Goal: Task Accomplishment & Management: Manage account settings

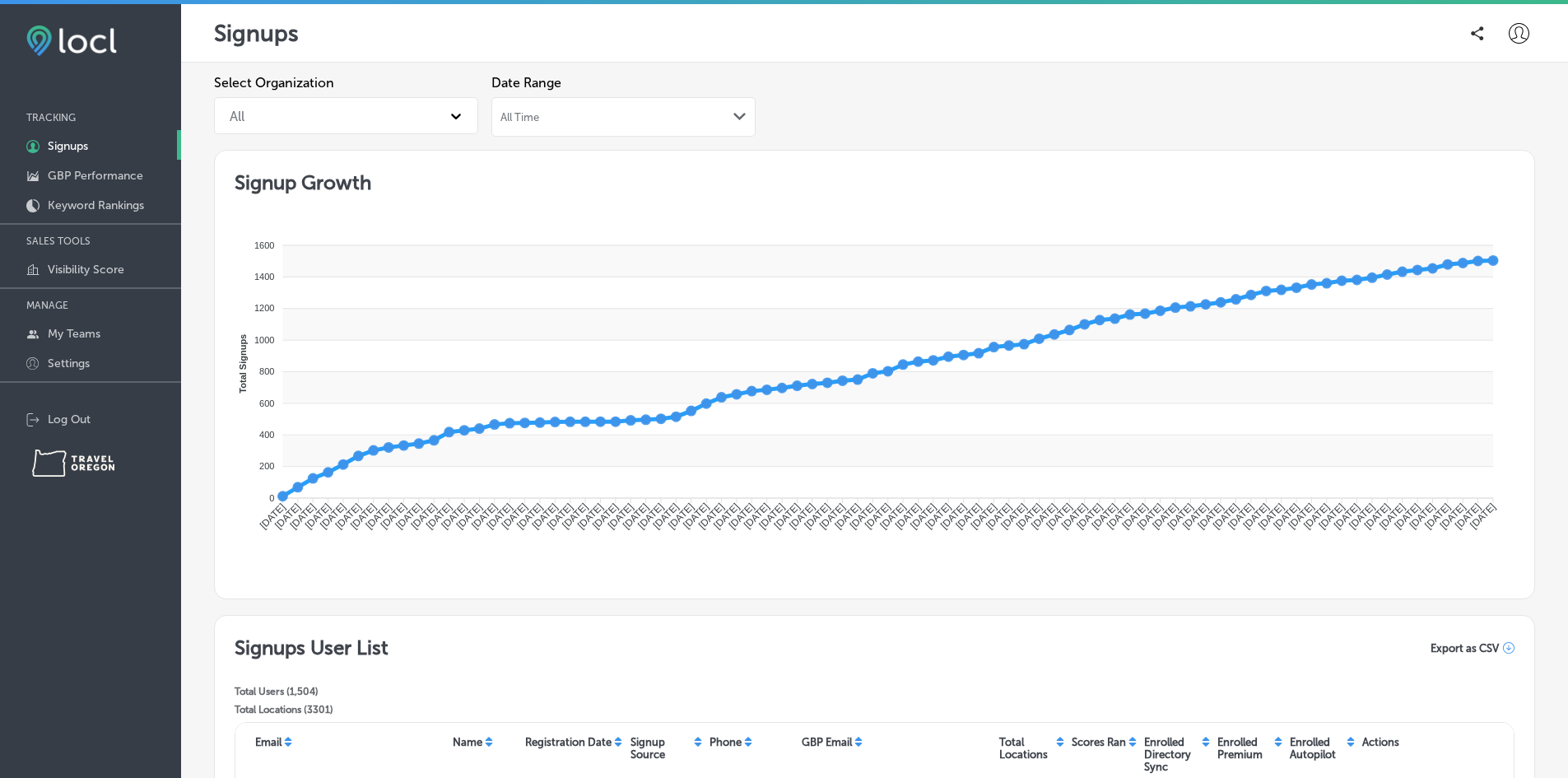
click at [1509, 36] on icon at bounding box center [1519, 33] width 21 height 21
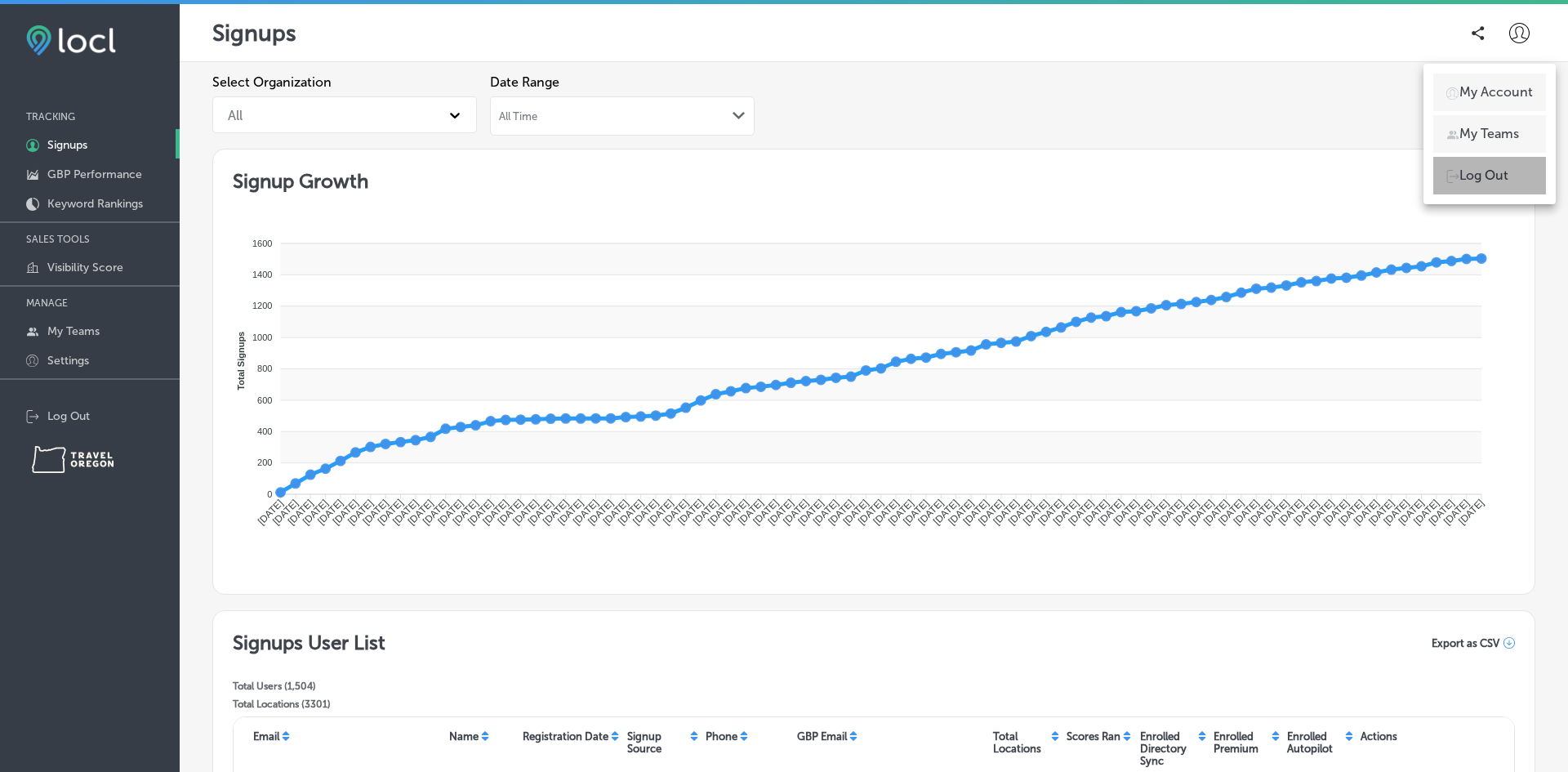
click at [1475, 173] on p "Log Out" at bounding box center [1484, 175] width 49 height 20
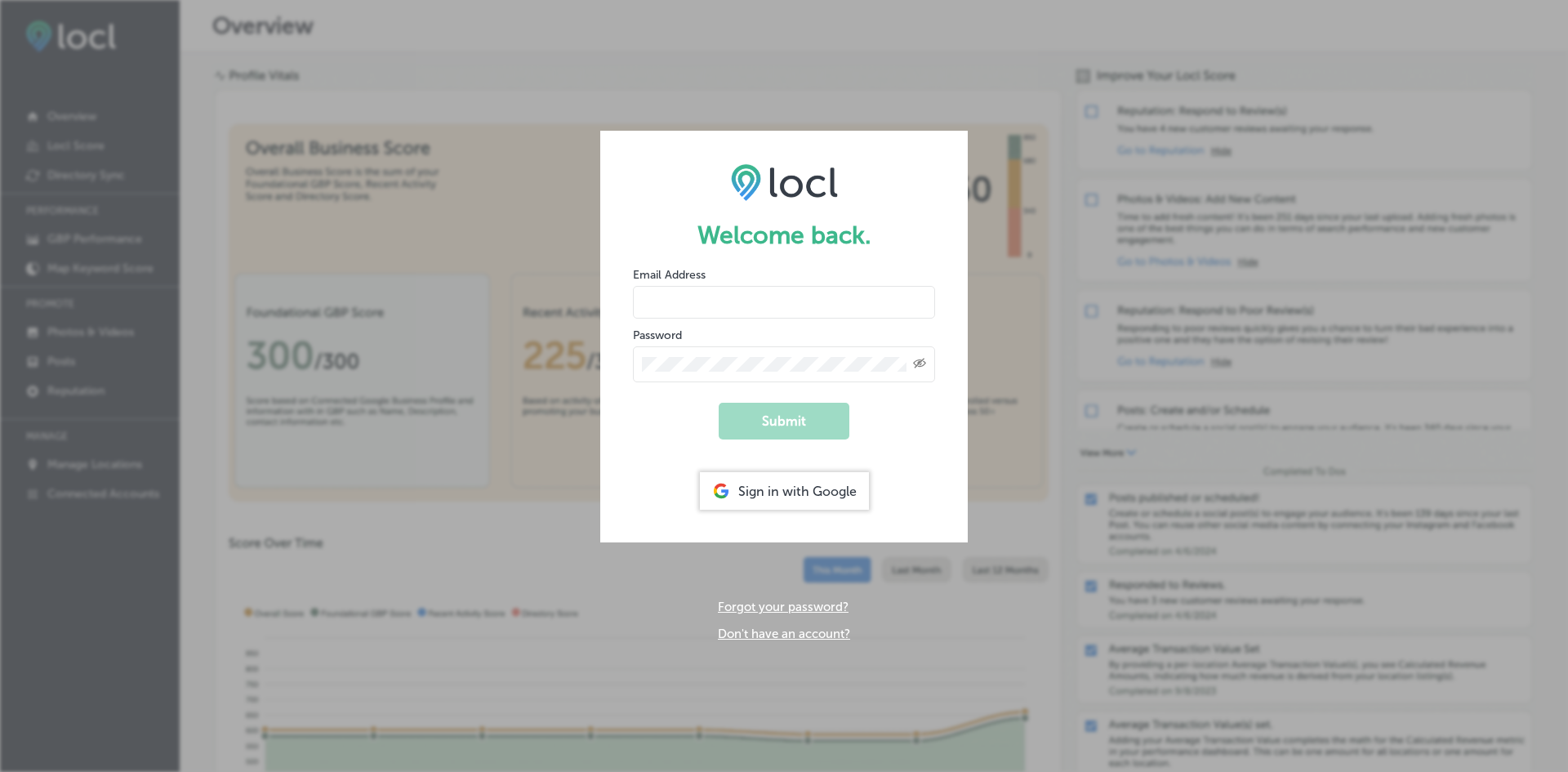
click at [785, 298] on input "email" at bounding box center [784, 301] width 302 height 33
type input "[PERSON_NAME][EMAIL_ADDRESS][DOMAIN_NAME]"
drag, startPoint x: 790, startPoint y: 318, endPoint x: 815, endPoint y: 420, distance: 105.0
click at [815, 420] on button "Submit" at bounding box center [784, 420] width 131 height 36
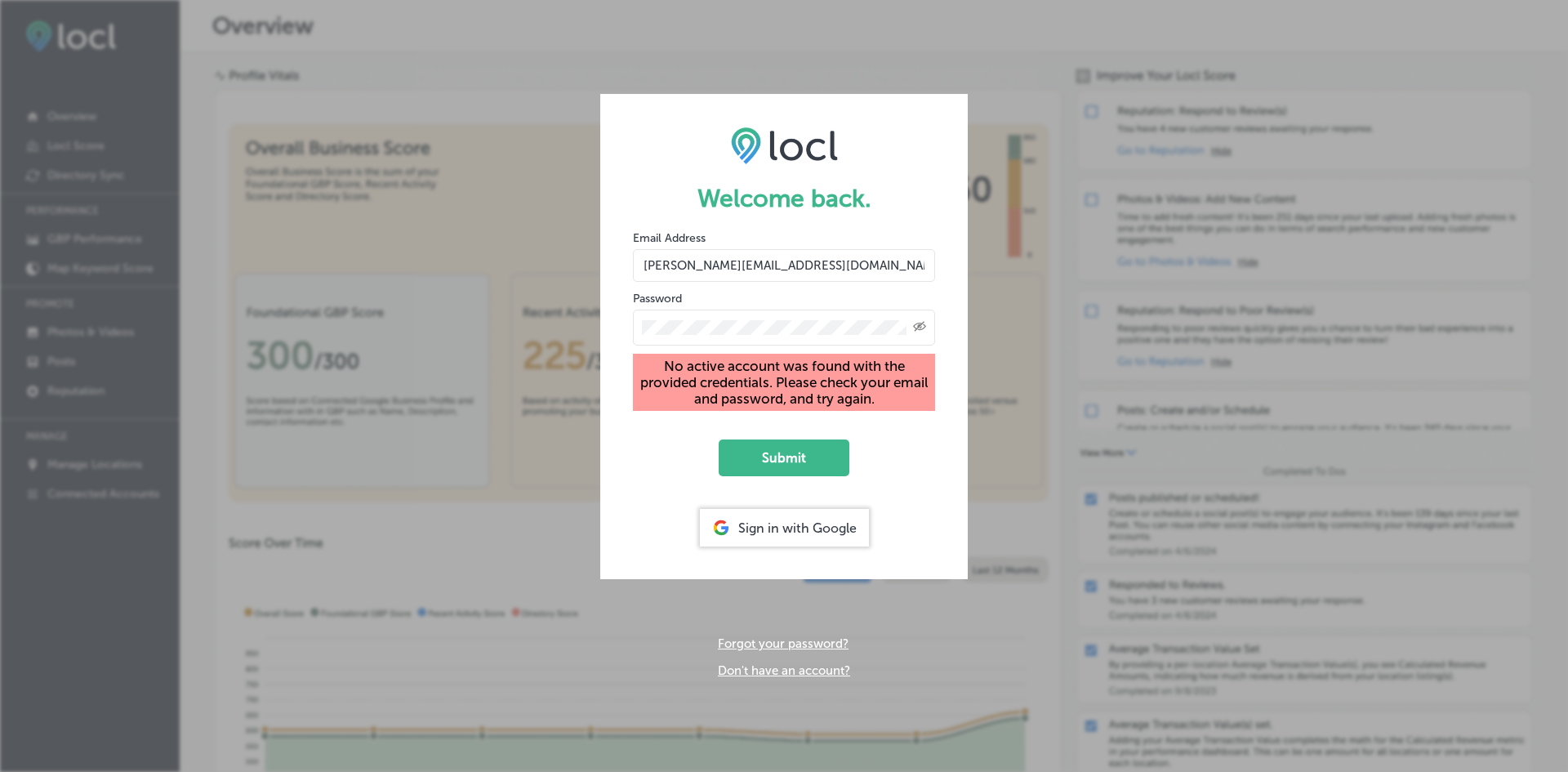
click at [583, 309] on div "Welcome back. Email Address [PERSON_NAME][EMAIL_ADDRESS][DOMAIN_NAME] Password …" at bounding box center [784, 386] width 1568 height 772
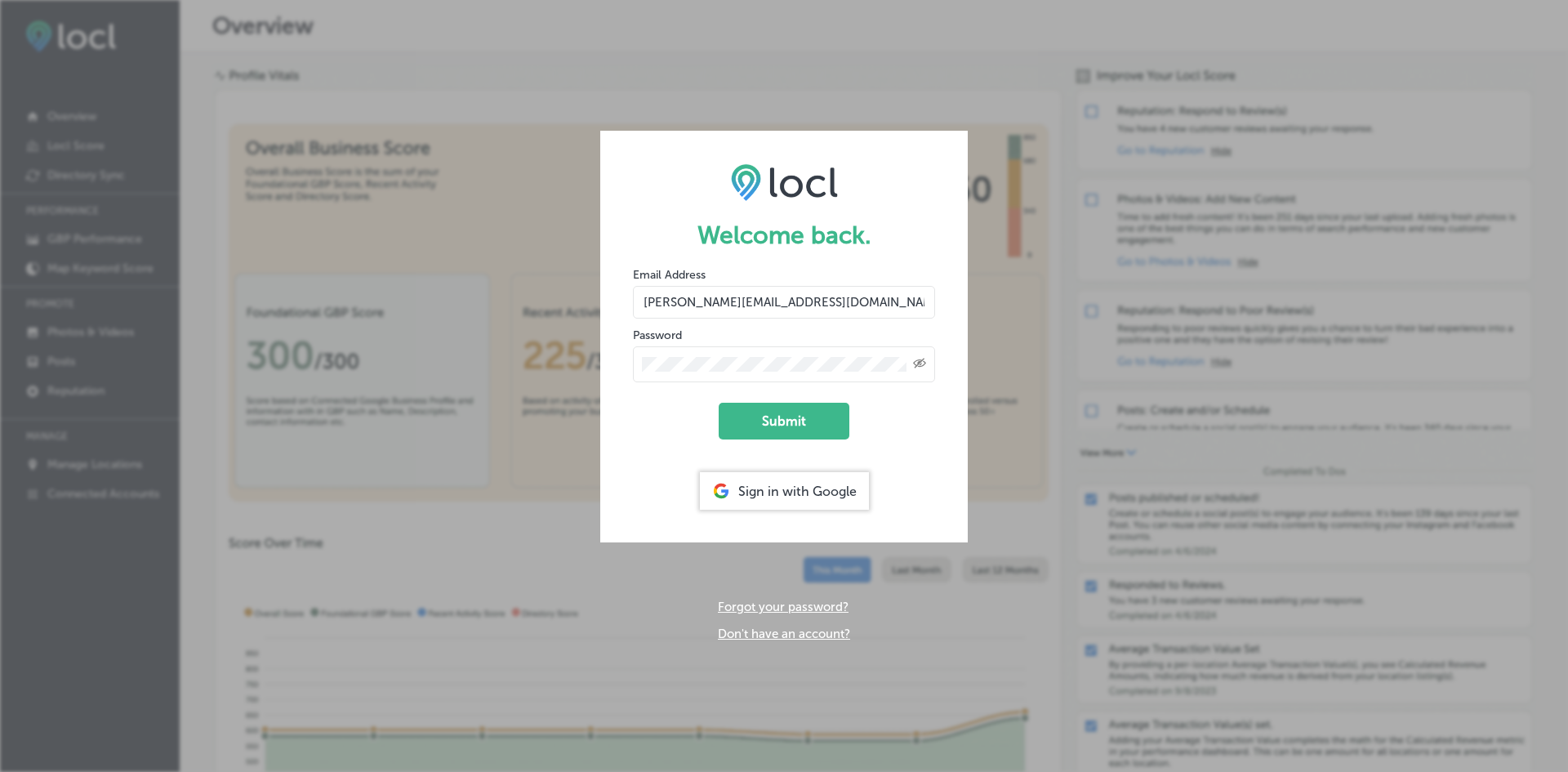
click at [719, 402] on button "Submit" at bounding box center [784, 420] width 131 height 36
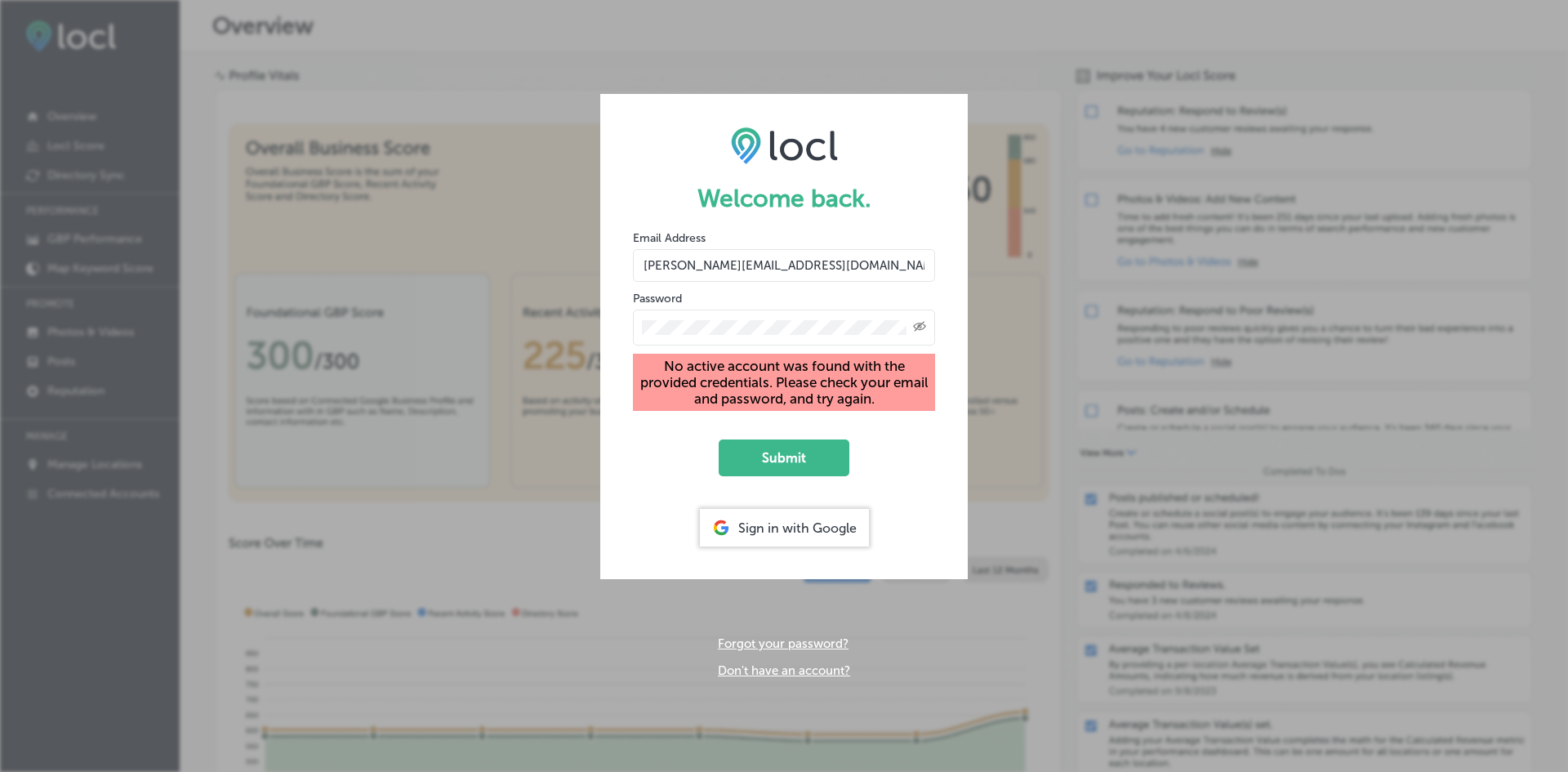
click at [919, 321] on div "Created with Sketch." at bounding box center [920, 327] width 13 height 13
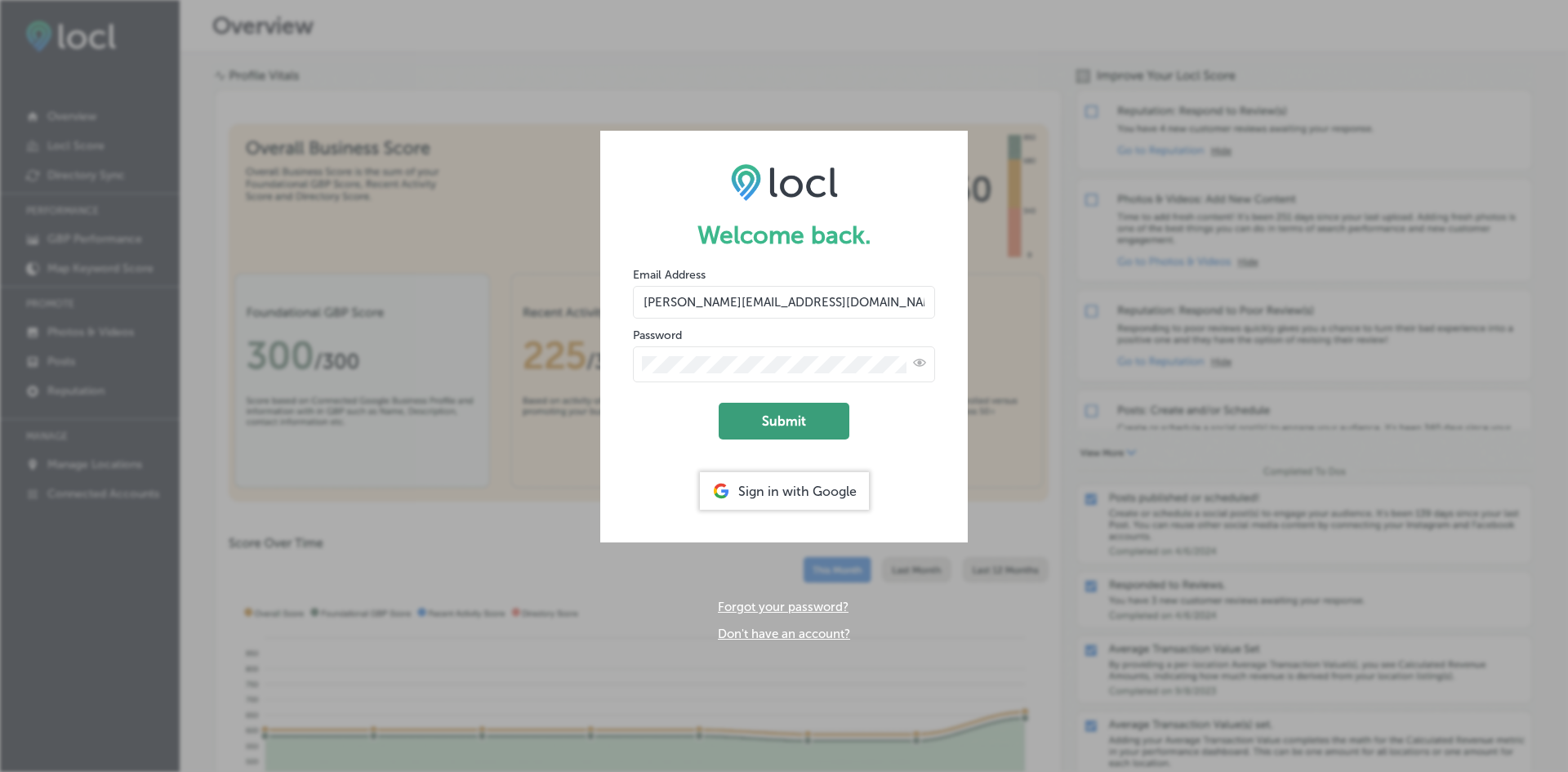
click at [828, 428] on button "Submit" at bounding box center [784, 420] width 131 height 36
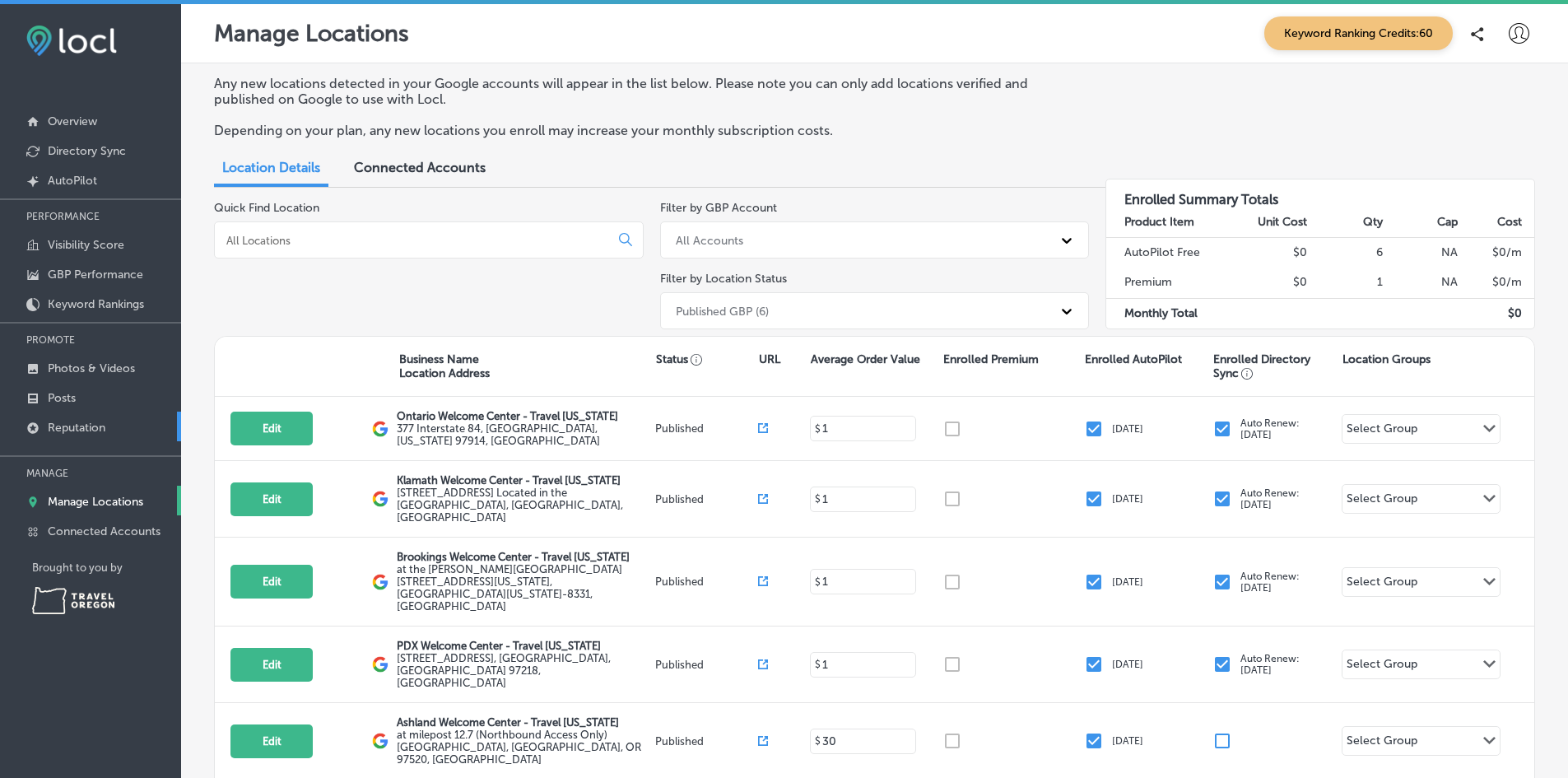
click at [89, 424] on p "Reputation" at bounding box center [76, 427] width 58 height 14
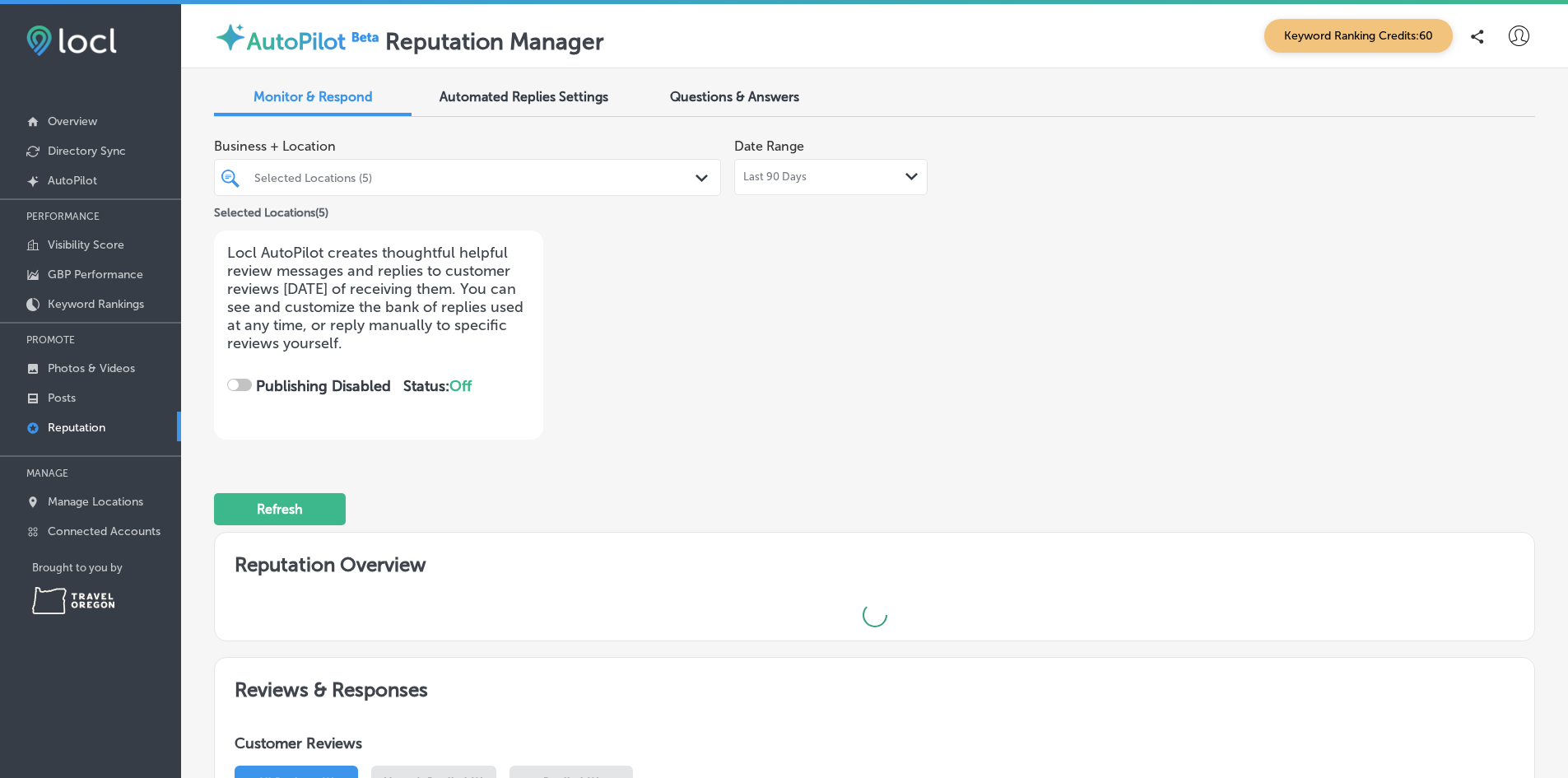
checkbox input "true"
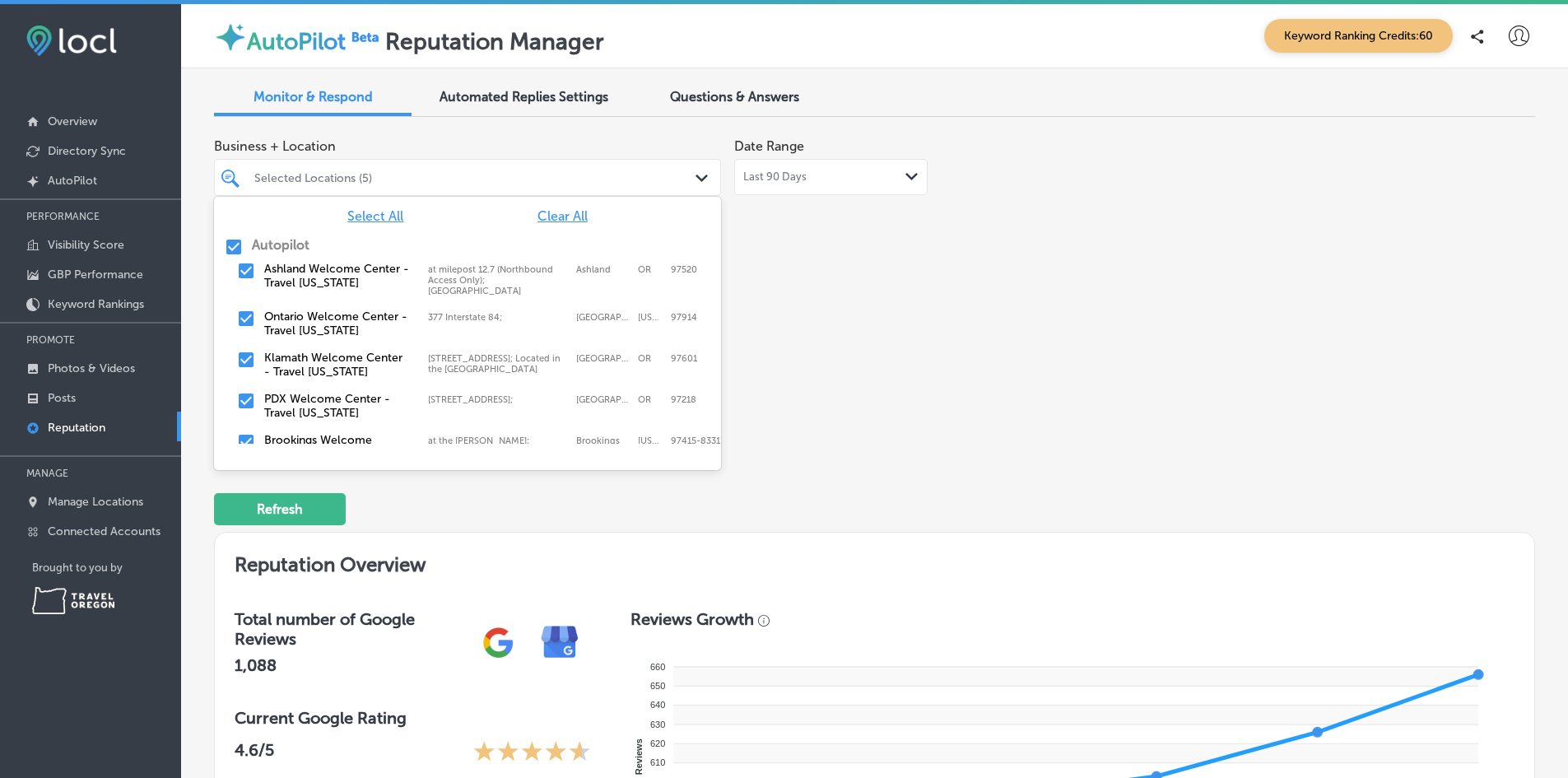
click at [559, 183] on div "Selected Locations (5)" at bounding box center [475, 177] width 442 height 14
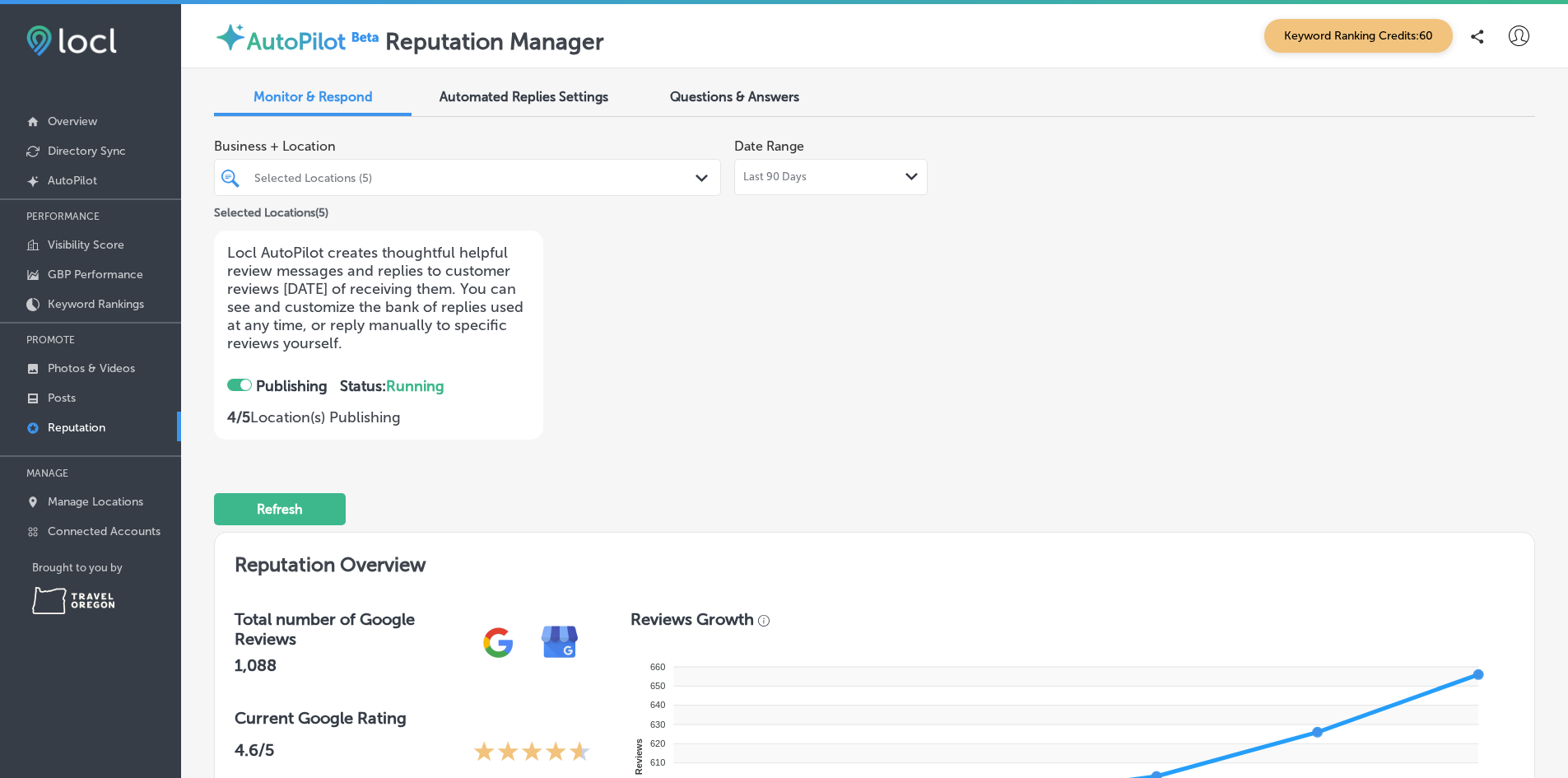
click at [881, 374] on div "Business + Location Selected Locations (5) Path Created with Sketch. Selected L…" at bounding box center [610, 285] width 792 height 309
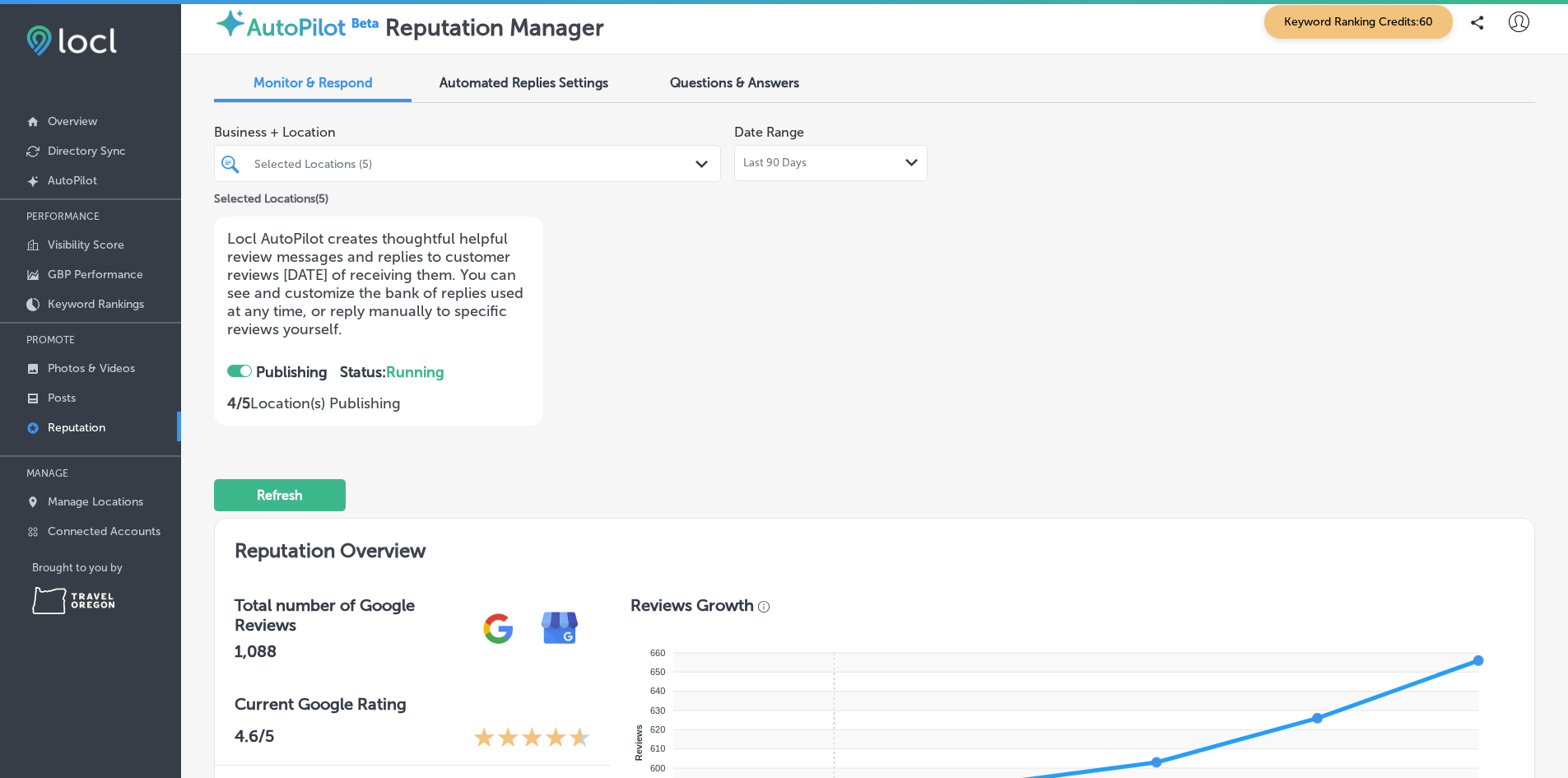
scroll to position [0, 0]
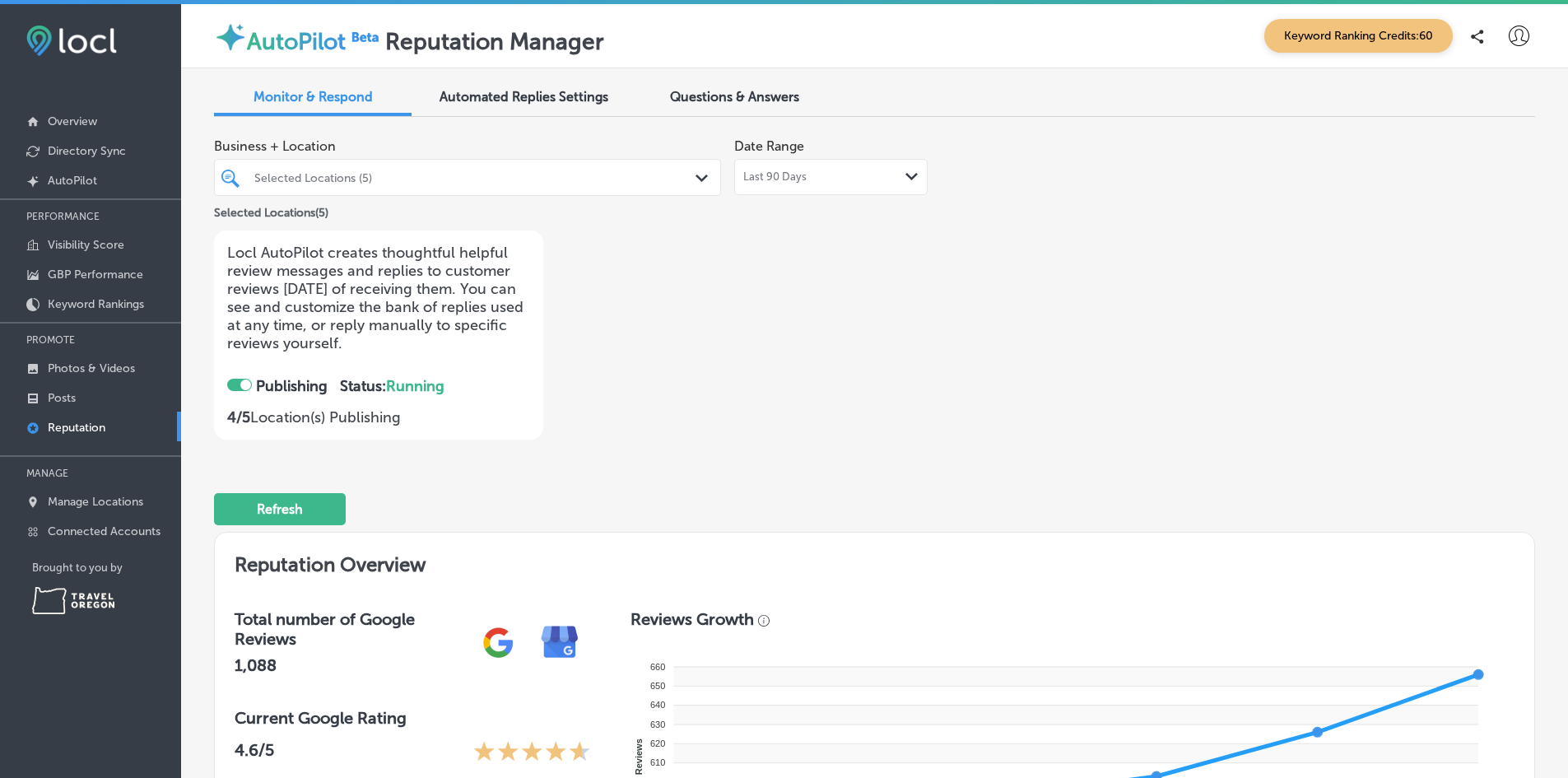
click at [507, 93] on span "Automated Replies Settings" at bounding box center [524, 96] width 169 height 16
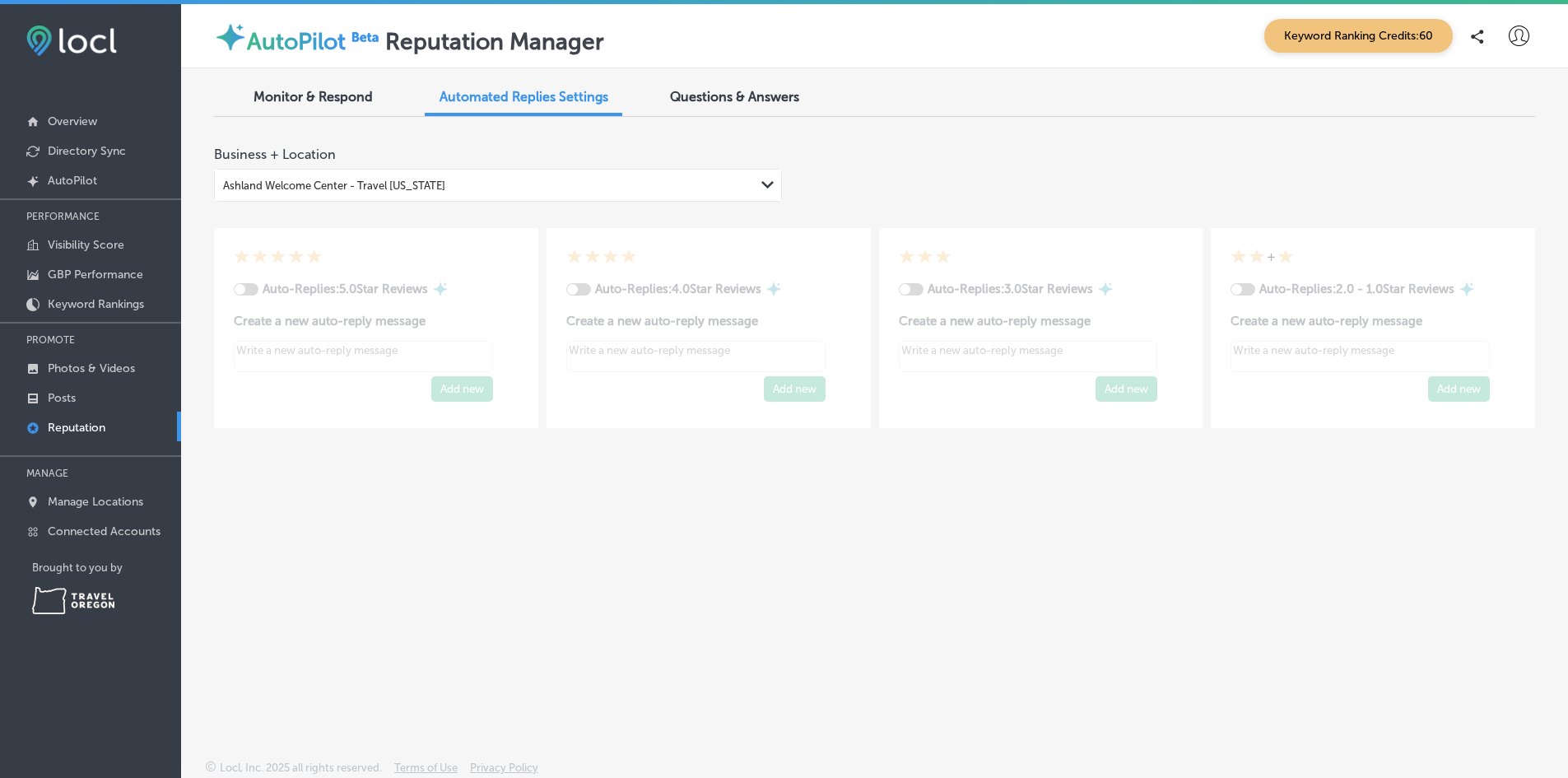
type textarea "x"
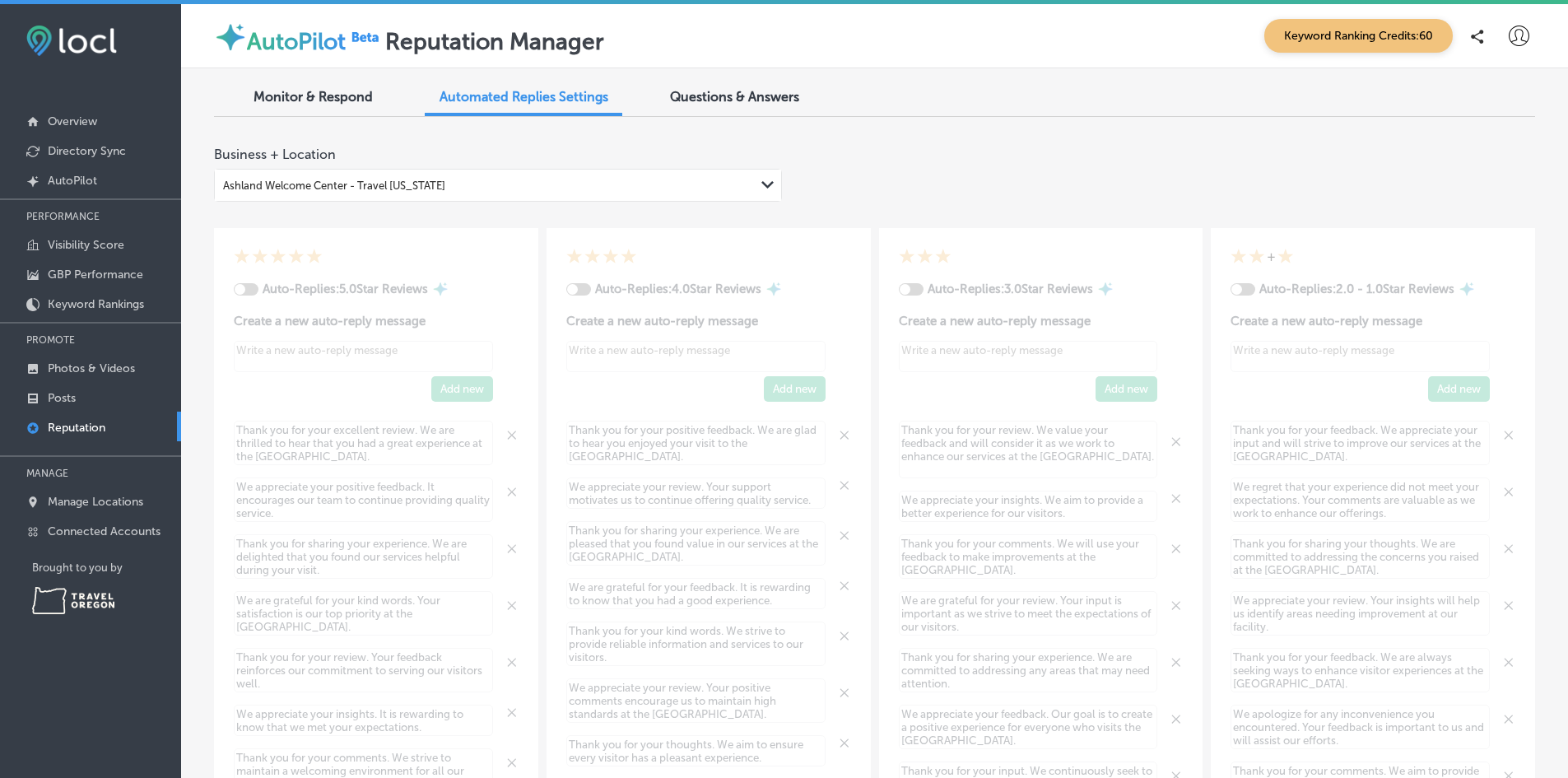
click at [349, 96] on span "Monitor & Respond" at bounding box center [313, 96] width 120 height 16
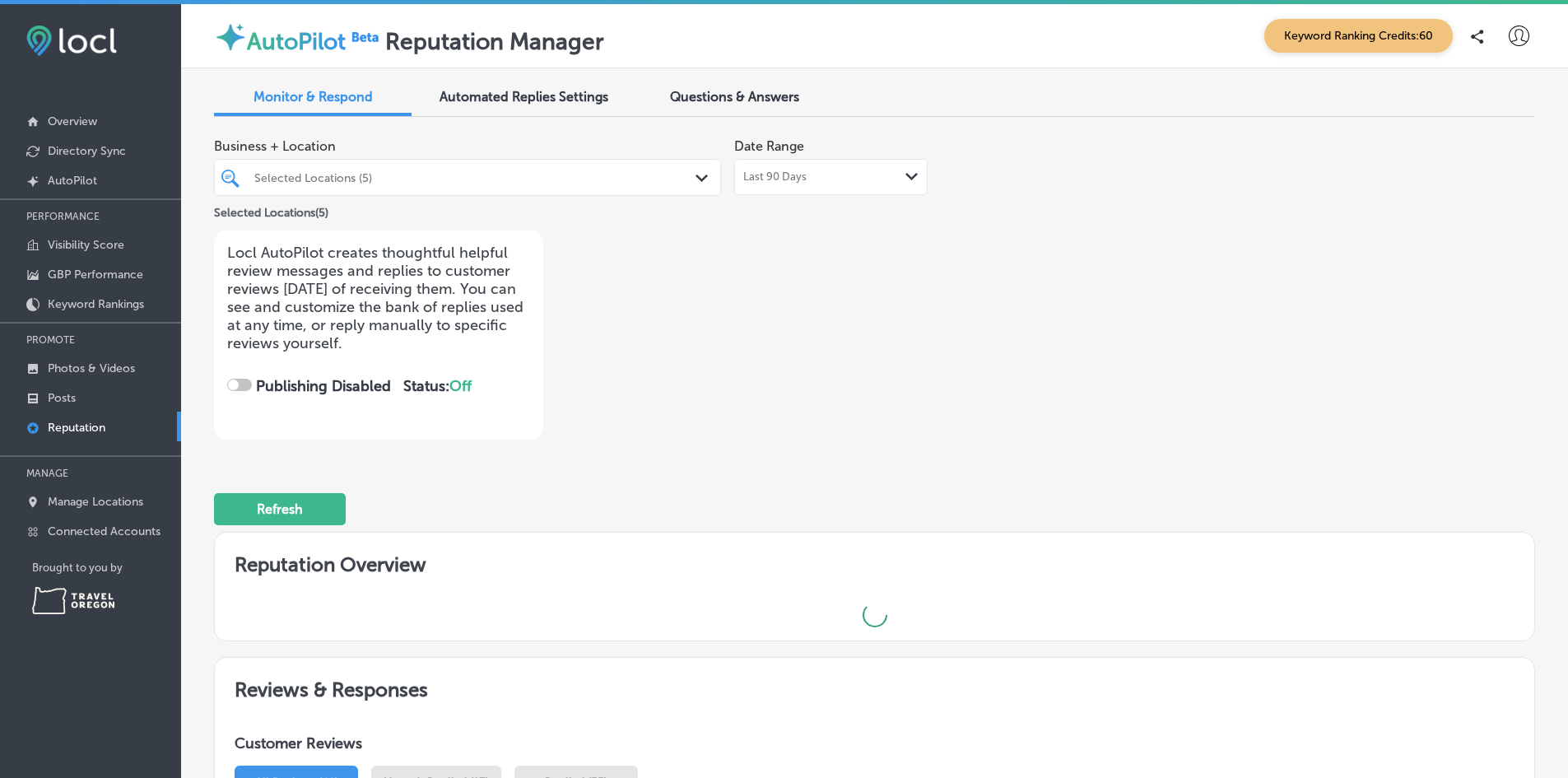
checkbox input "true"
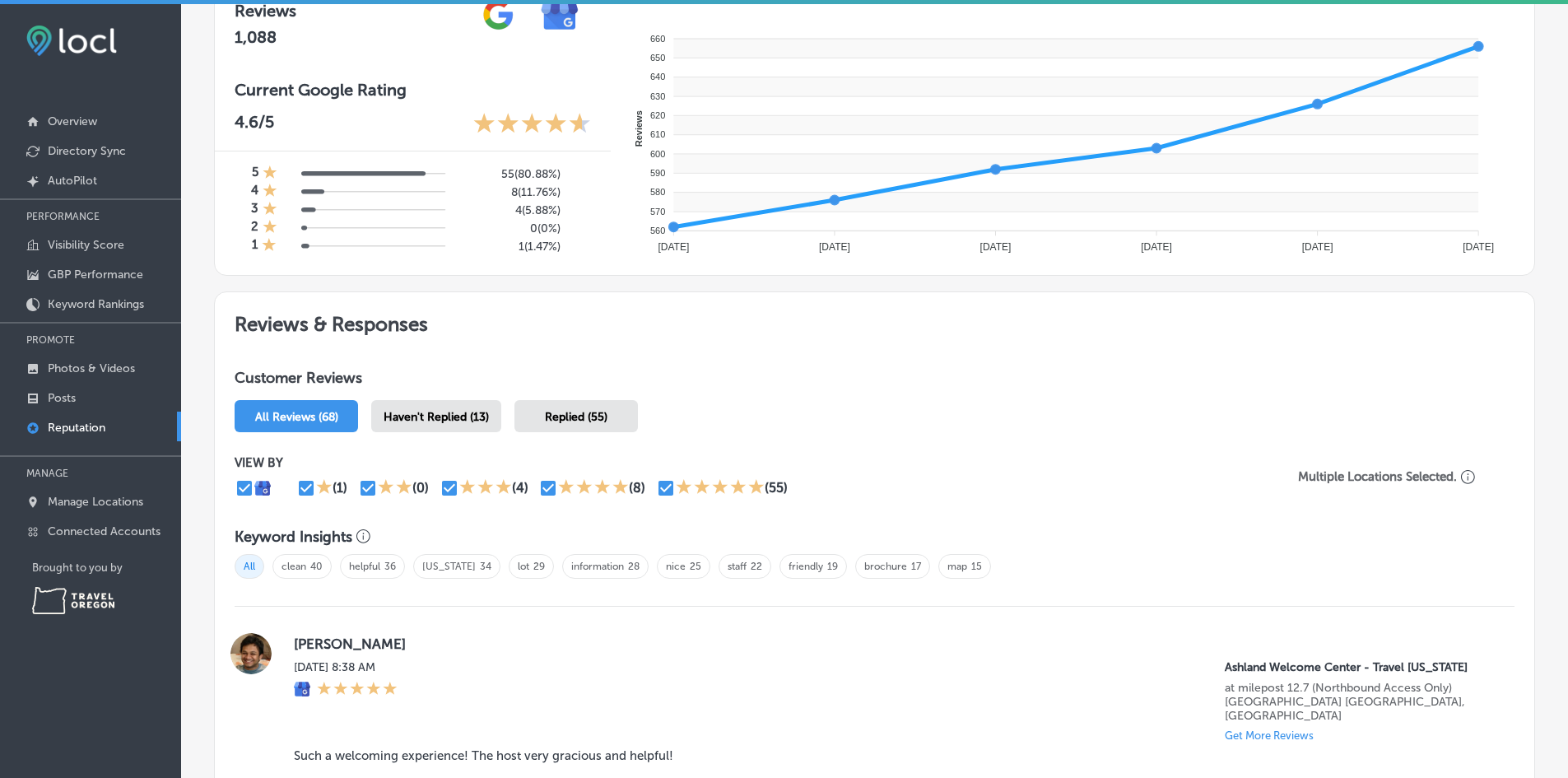
scroll to position [658, 0]
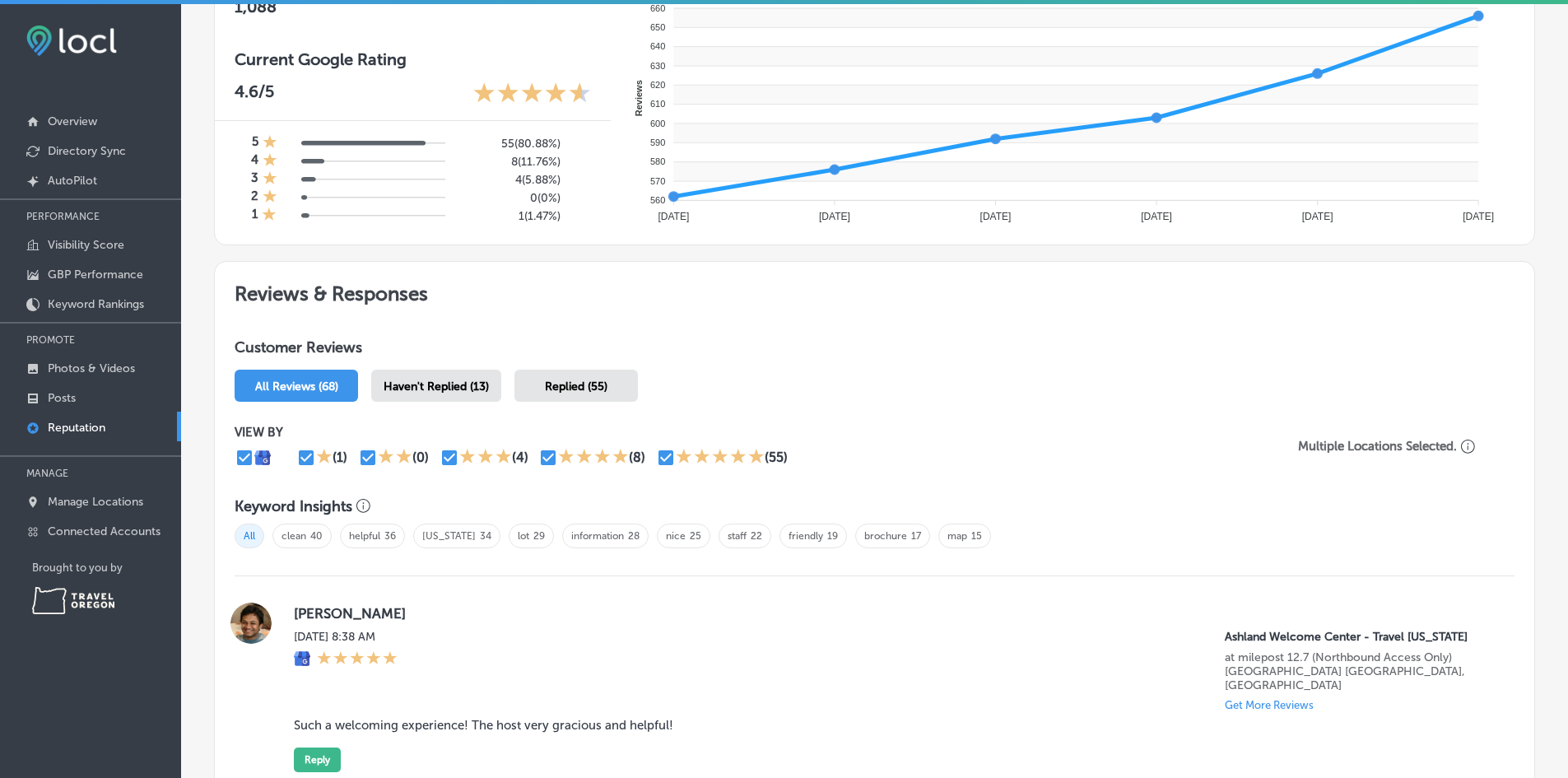
click at [390, 382] on span "Haven't Replied (13)" at bounding box center [437, 386] width 106 height 14
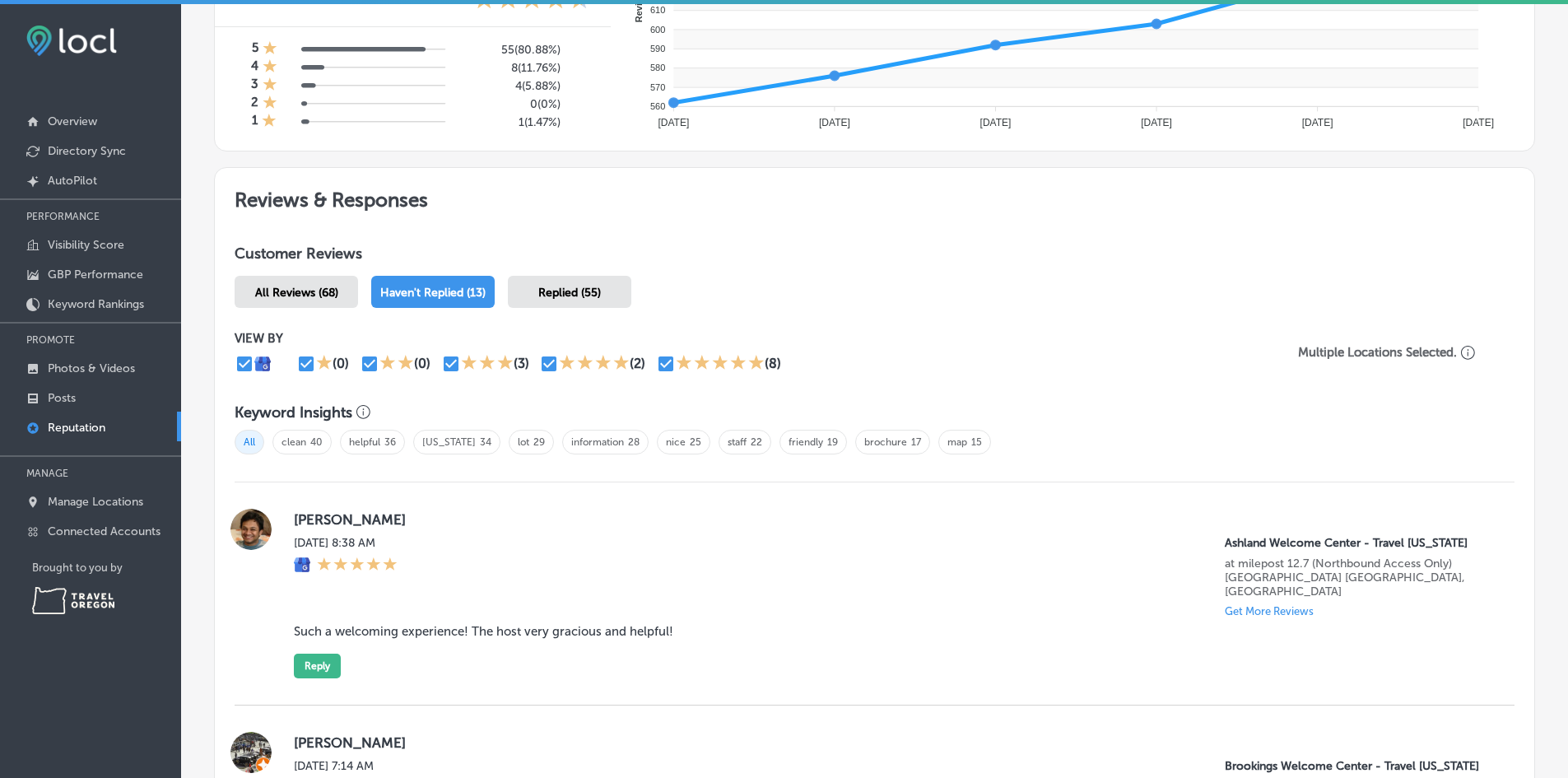
scroll to position [411, 0]
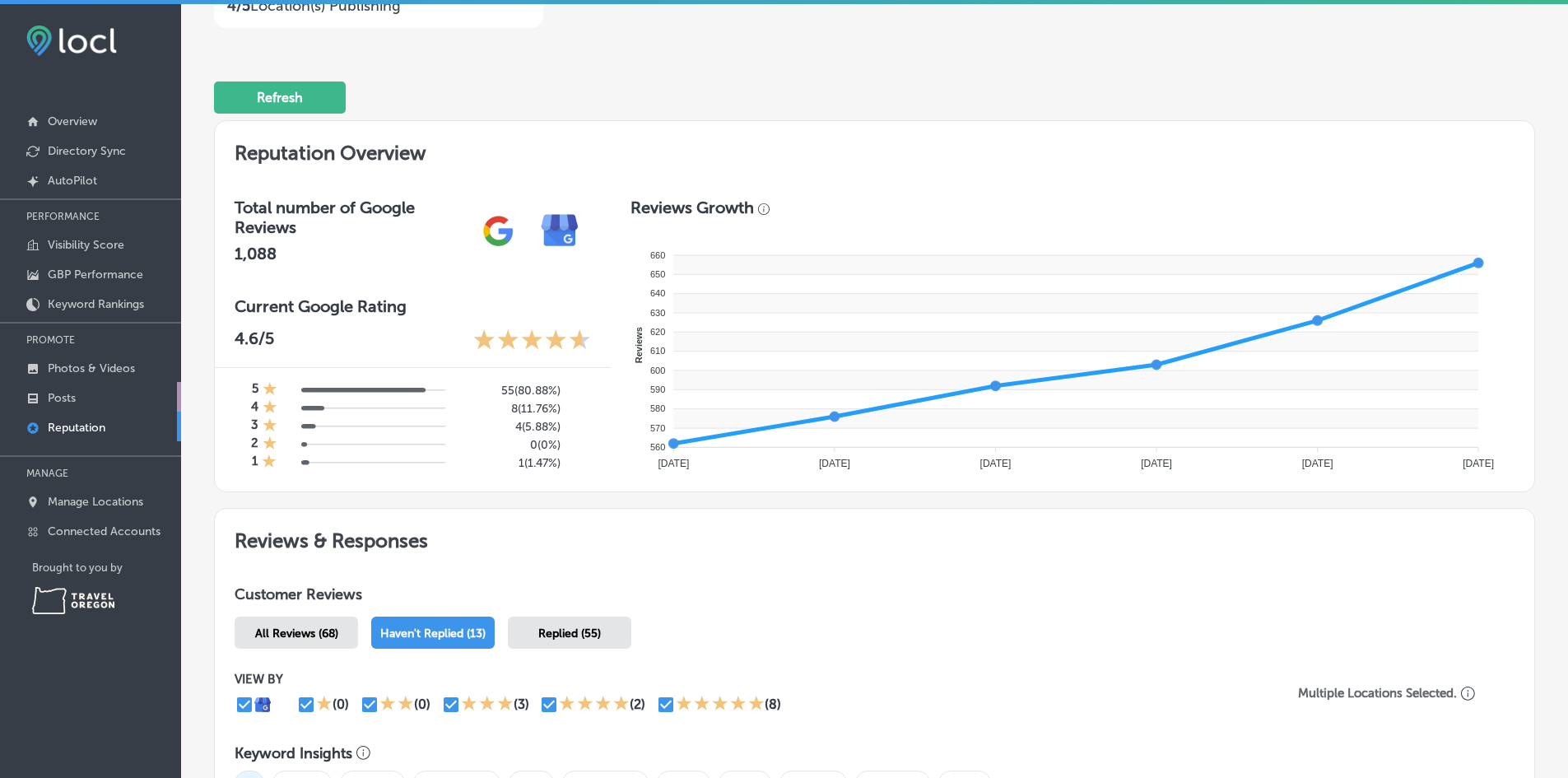
click at [79, 392] on link "Posts" at bounding box center [91, 396] width 181 height 29
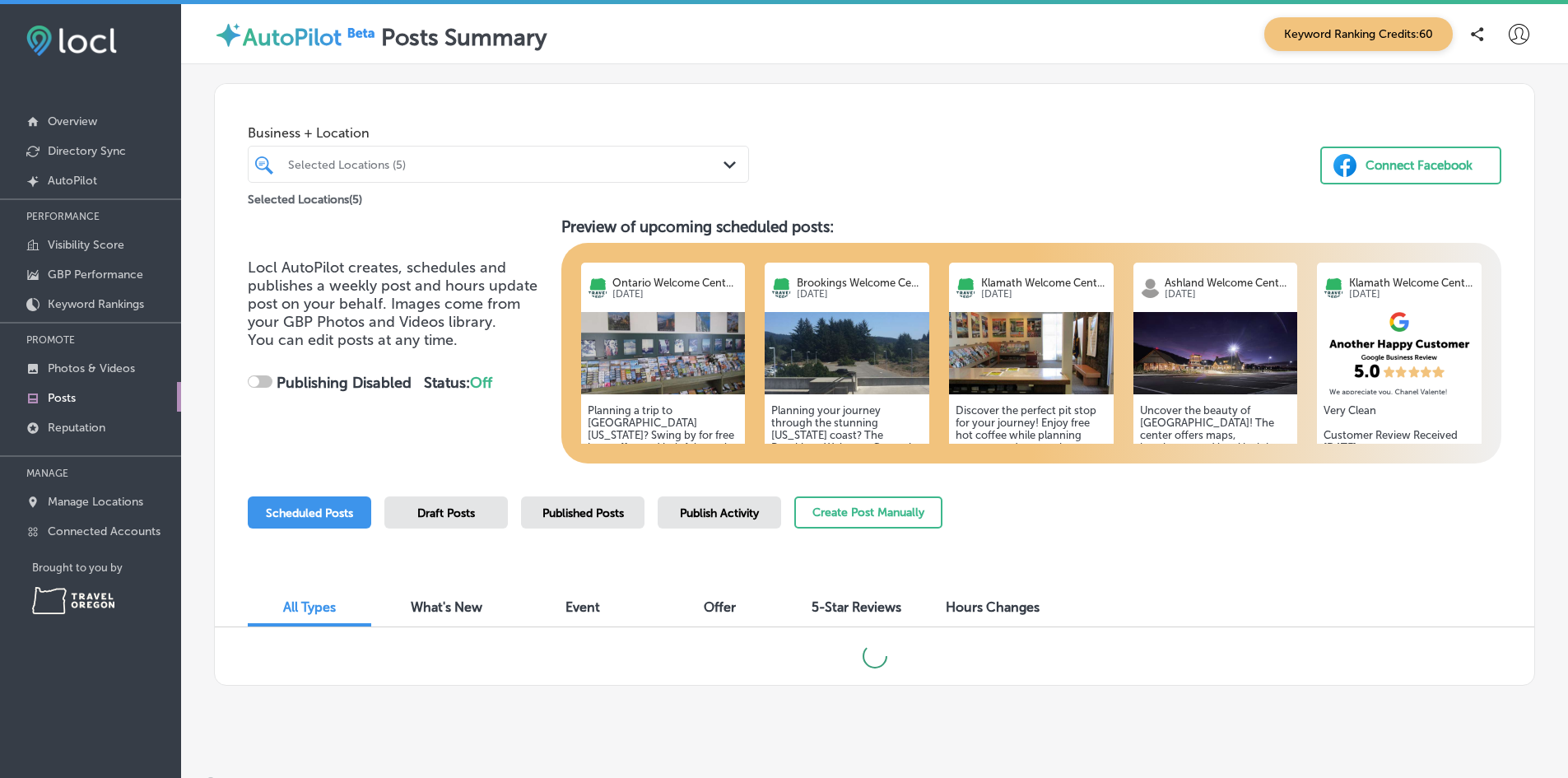
click at [445, 519] on span "Draft Posts" at bounding box center [445, 513] width 58 height 14
checkbox input "true"
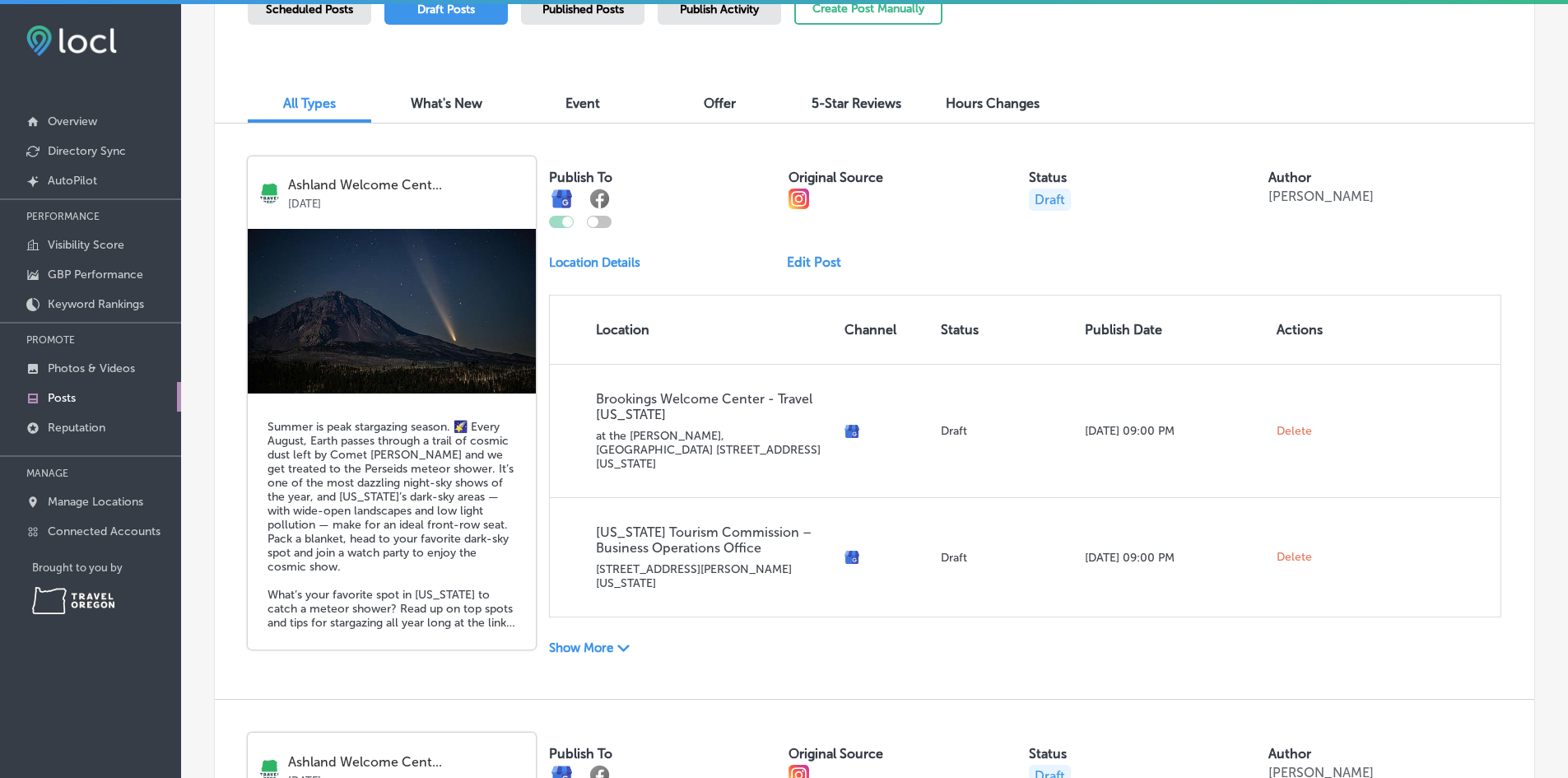
scroll to position [345, 0]
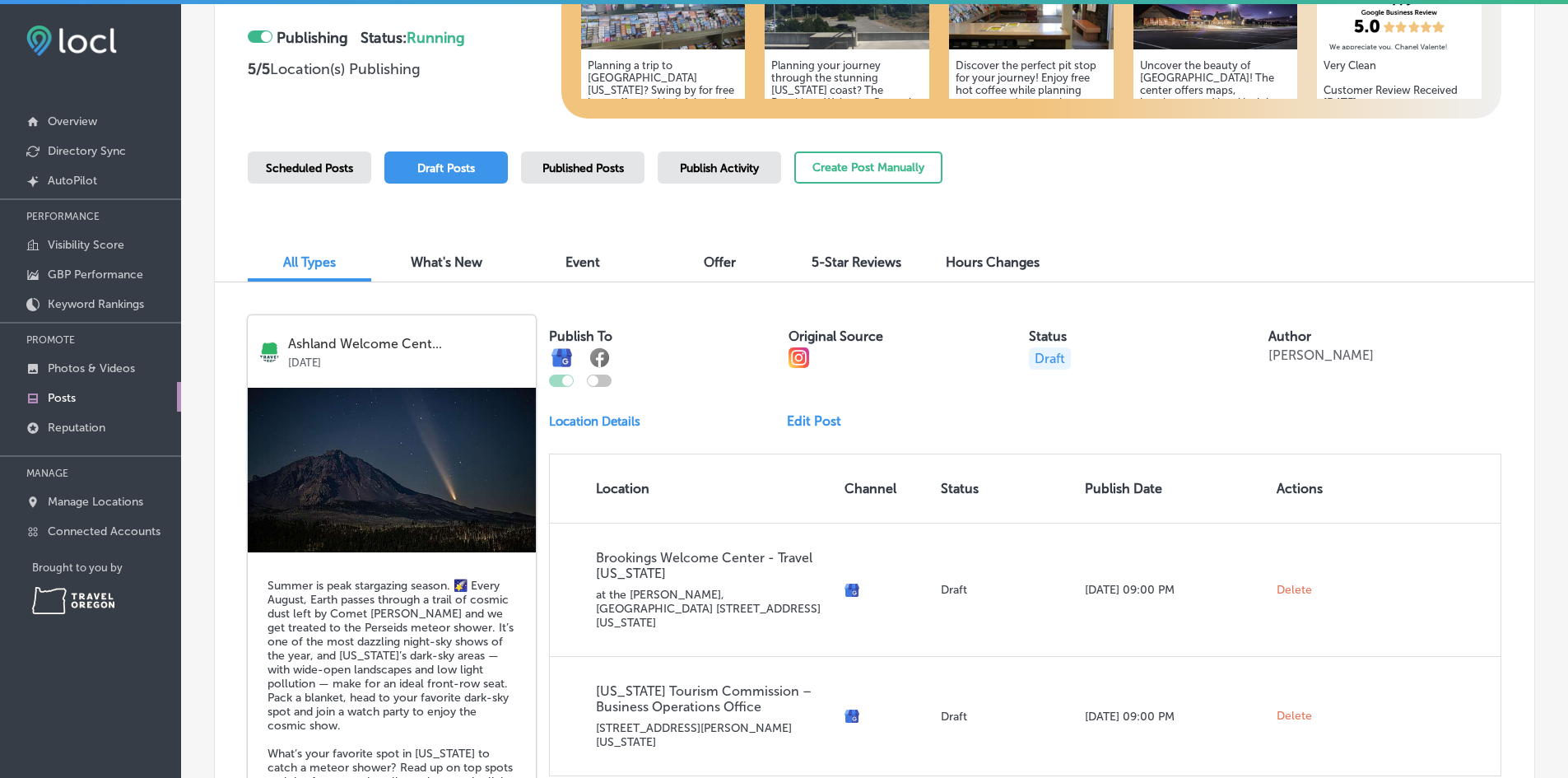
click at [314, 175] on div "Scheduled Posts" at bounding box center [309, 168] width 124 height 32
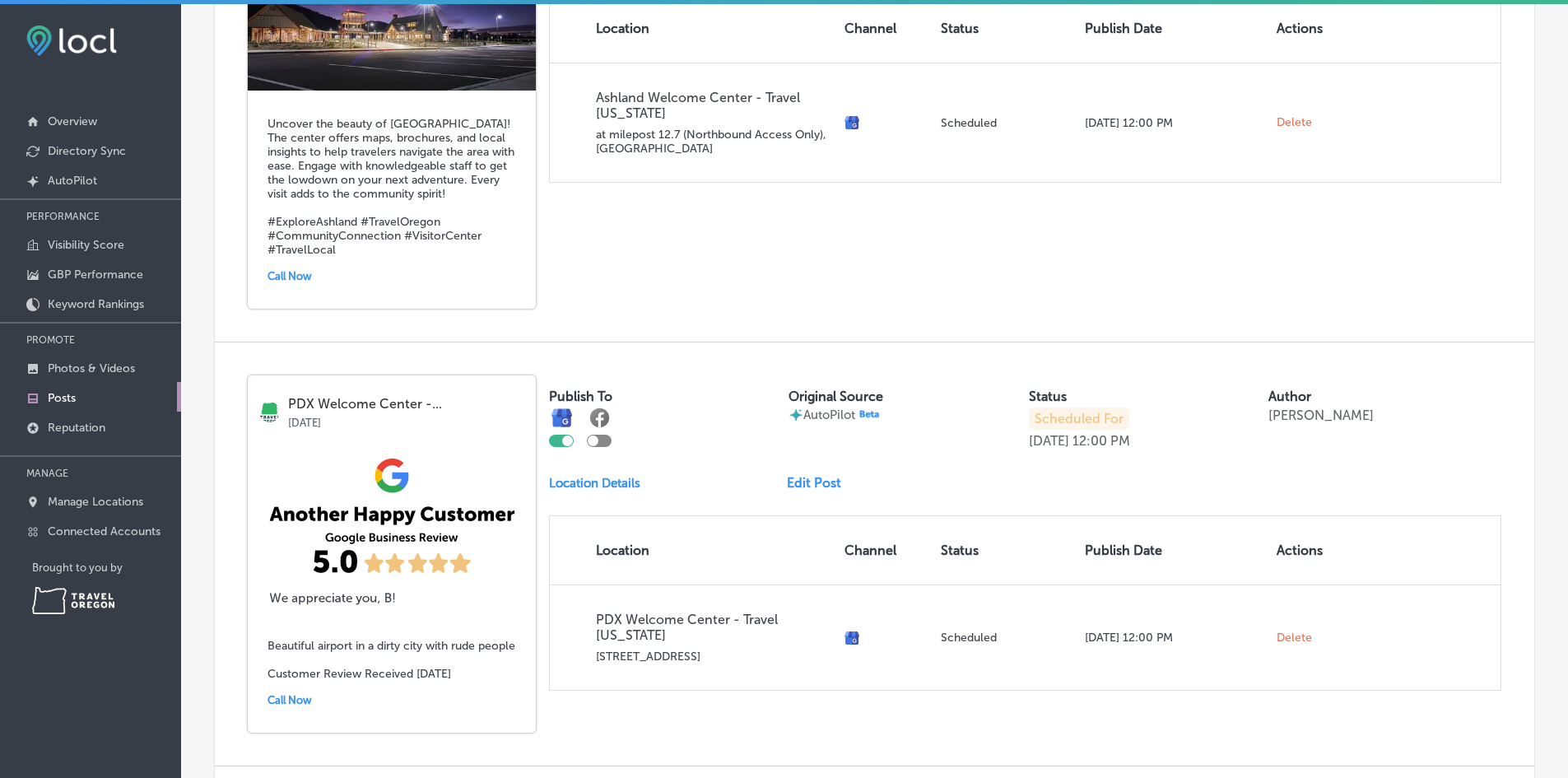
scroll to position [2320, 0]
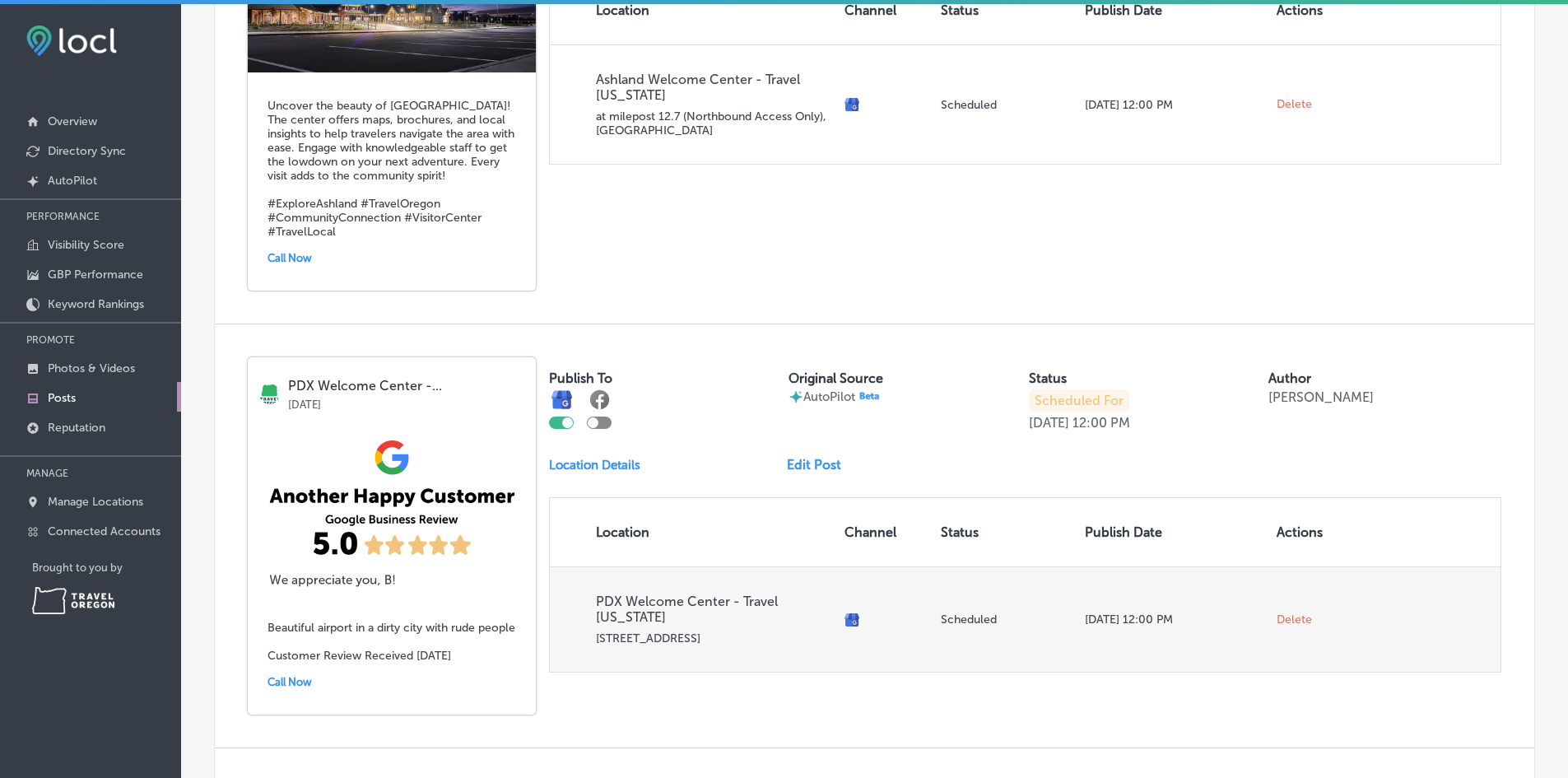
click at [1288, 612] on span "Delete" at bounding box center [1294, 620] width 36 height 15
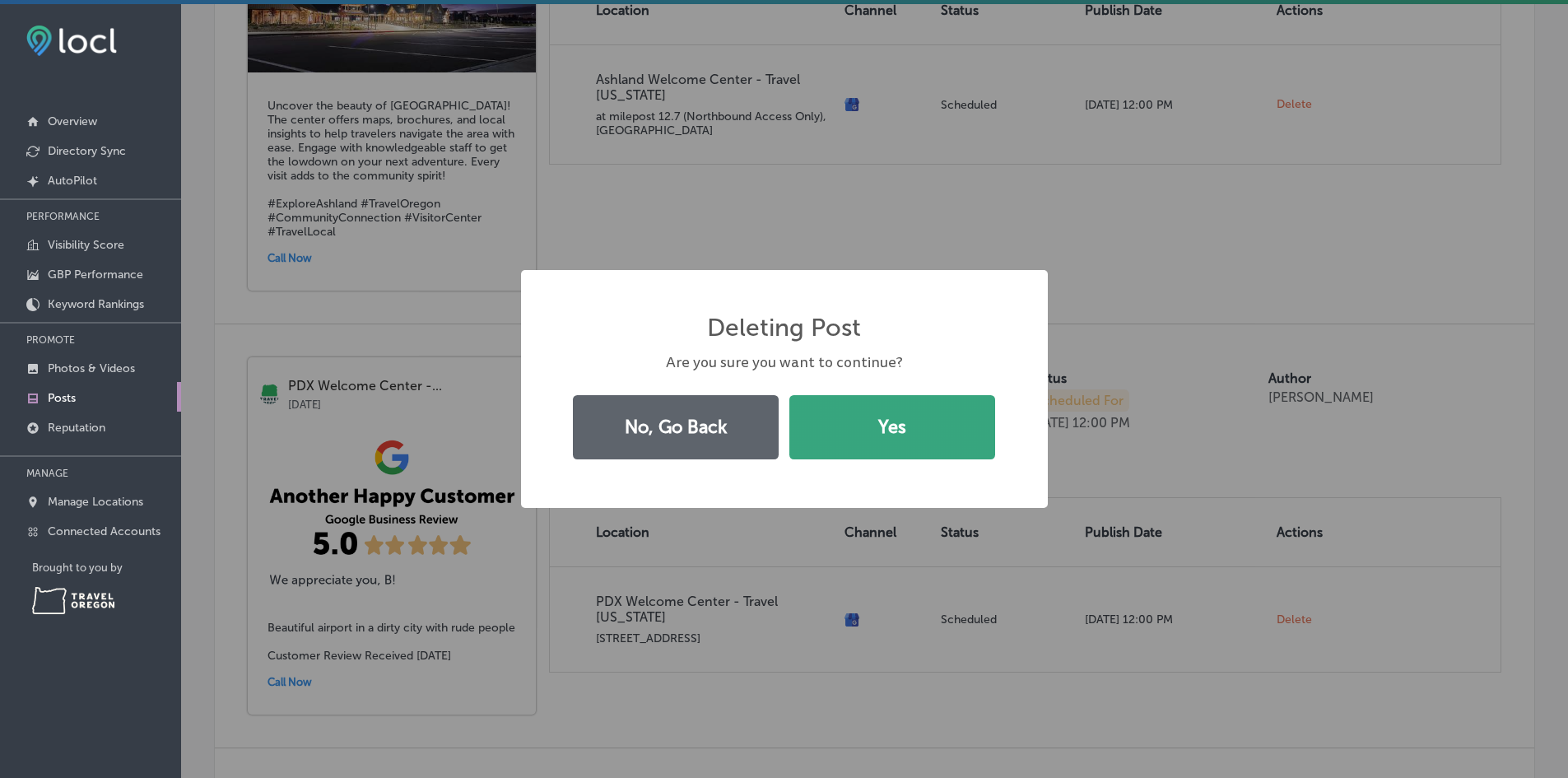
click at [854, 432] on button "Yes" at bounding box center [892, 427] width 206 height 64
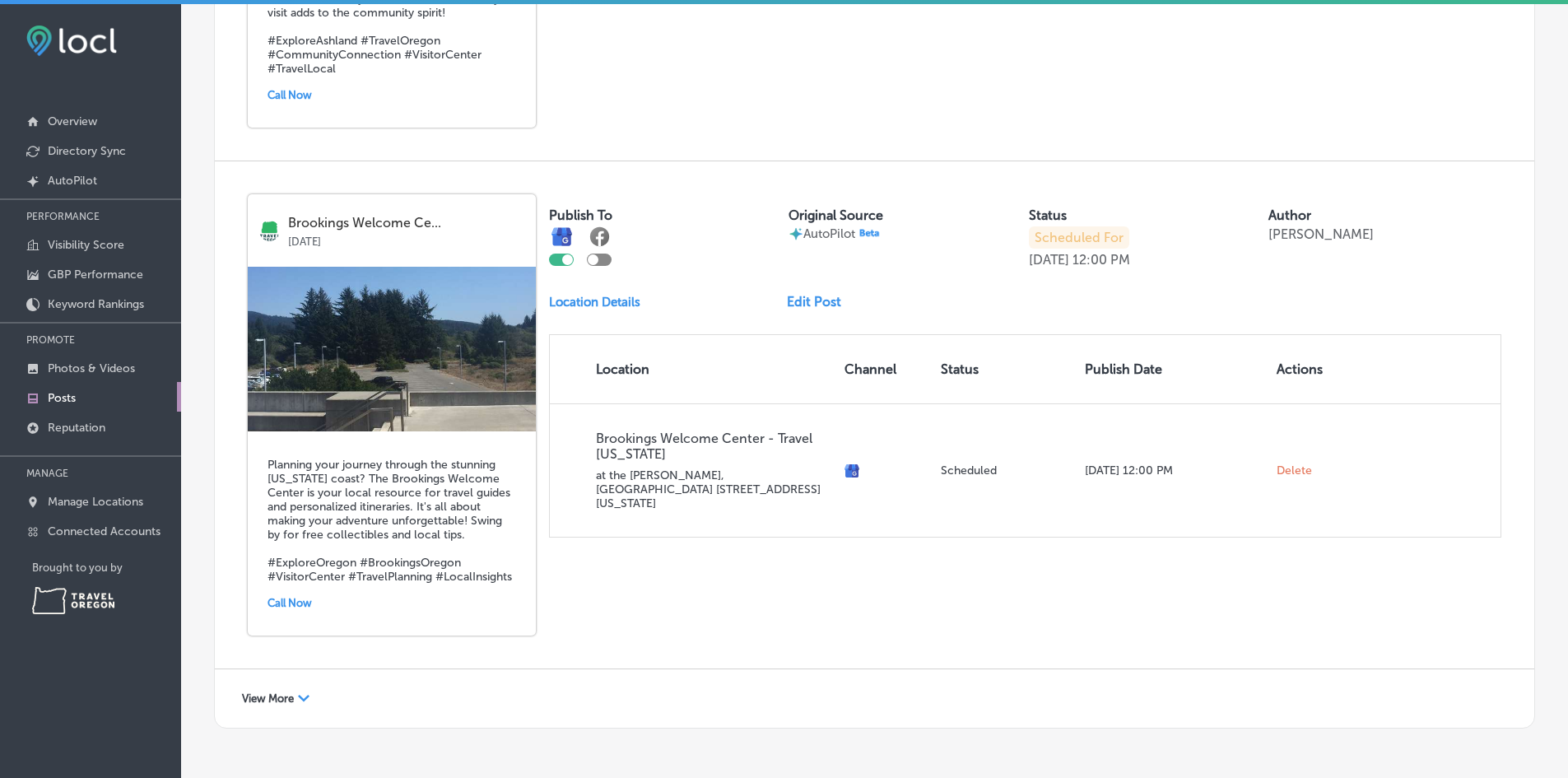
scroll to position [2484, 0]
click at [803, 292] on link "Edit Post" at bounding box center [821, 300] width 68 height 16
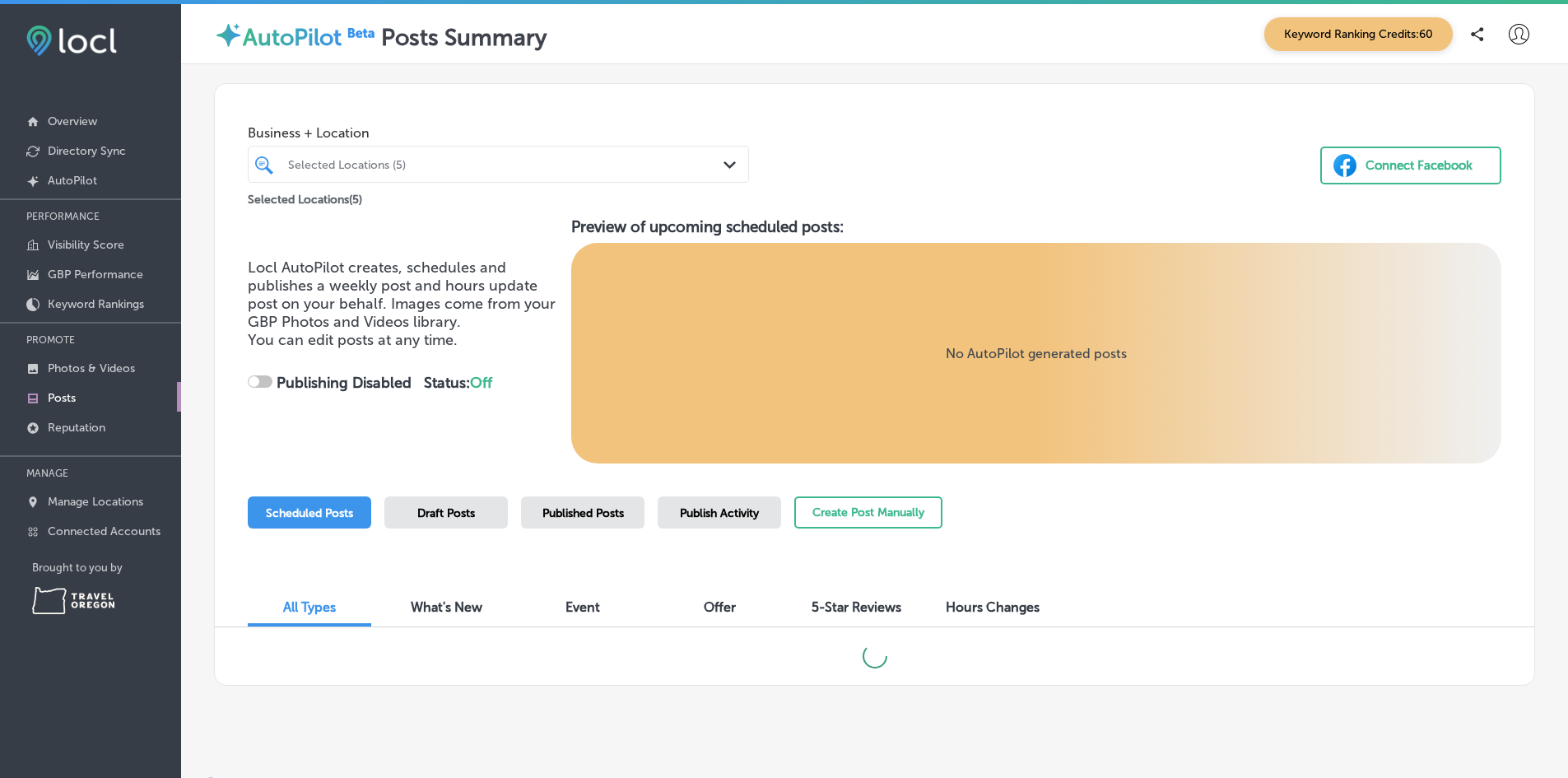
checkbox input "true"
